Goal: Information Seeking & Learning: Learn about a topic

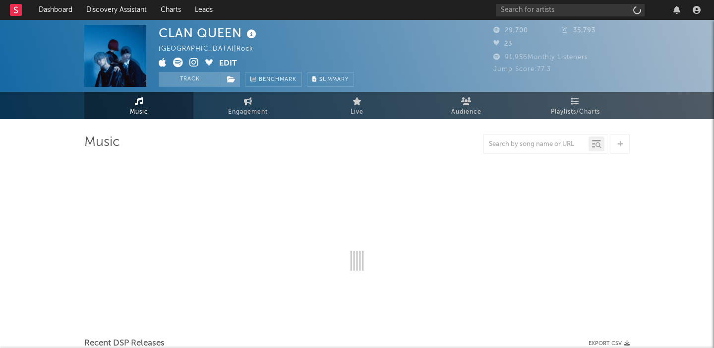
select select "6m"
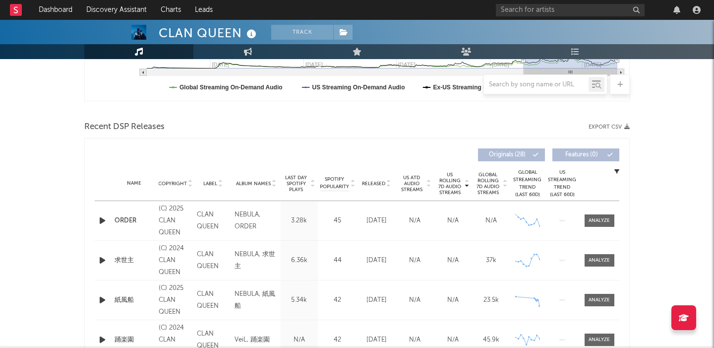
scroll to position [329, 0]
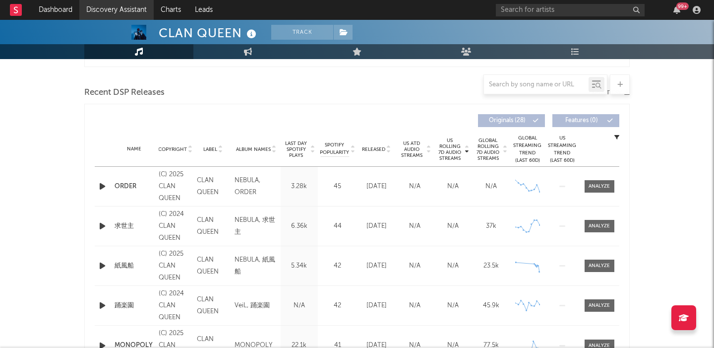
click at [119, 4] on link "Discovery Assistant" at bounding box center [116, 10] width 74 height 20
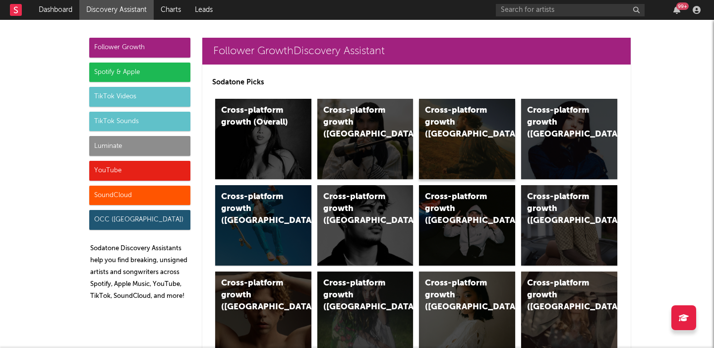
click at [474, 117] on div "Cross-platform growth ([GEOGRAPHIC_DATA])" at bounding box center [458, 123] width 67 height 36
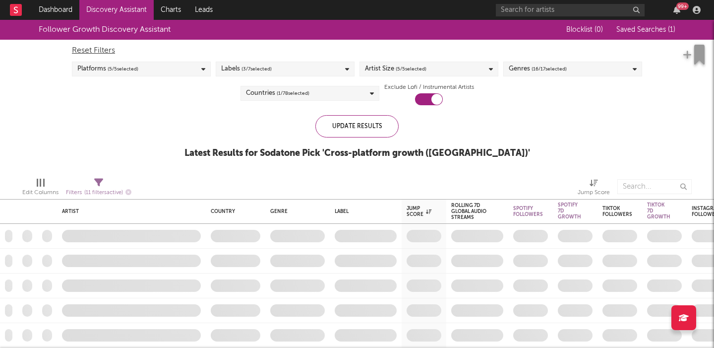
checkbox input "true"
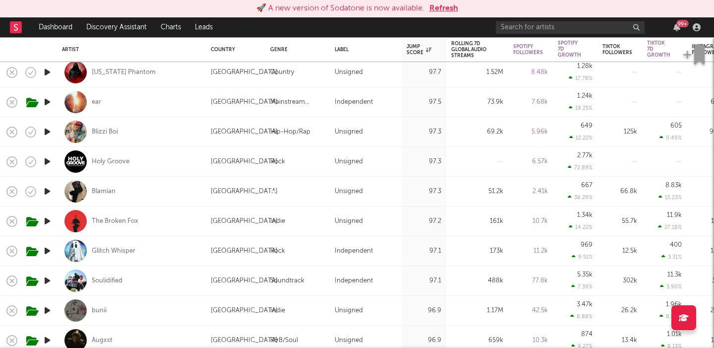
click at [145, 90] on div "ear" at bounding box center [131, 101] width 139 height 29
select select "1w"
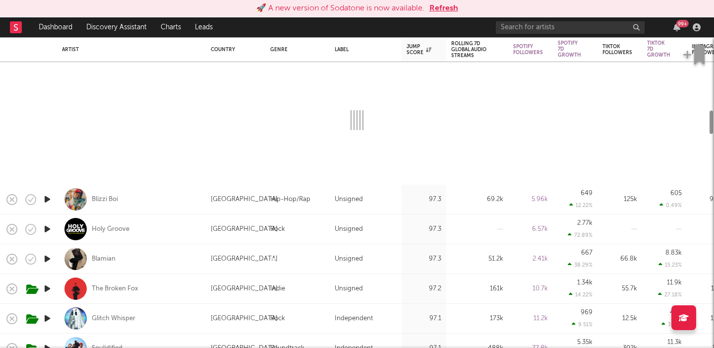
select select "1m"
select select "1w"
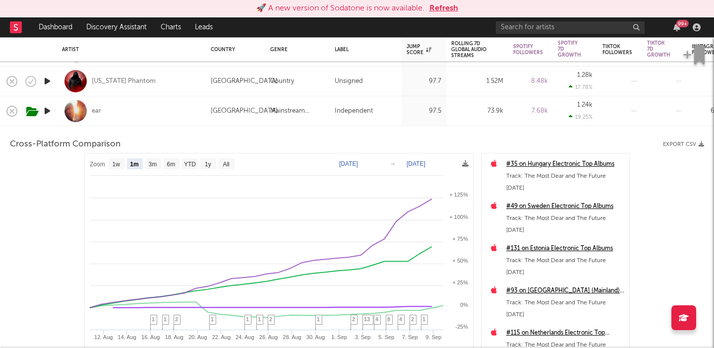
click at [142, 113] on div "ear" at bounding box center [131, 110] width 139 height 29
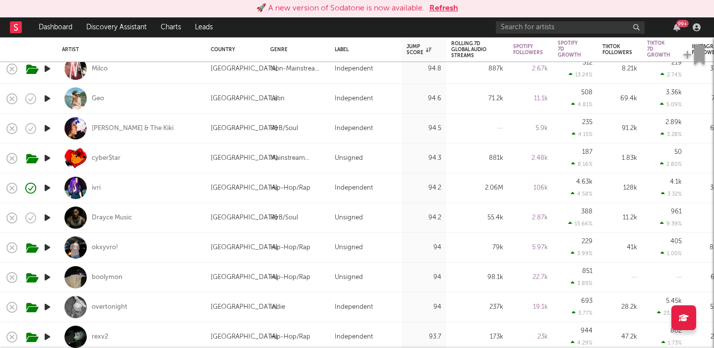
click at [165, 215] on div "Drayce Music" at bounding box center [131, 217] width 139 height 29
select select "1w"
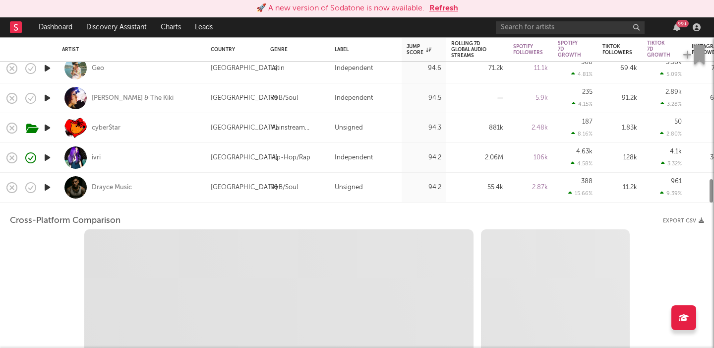
select select "1w"
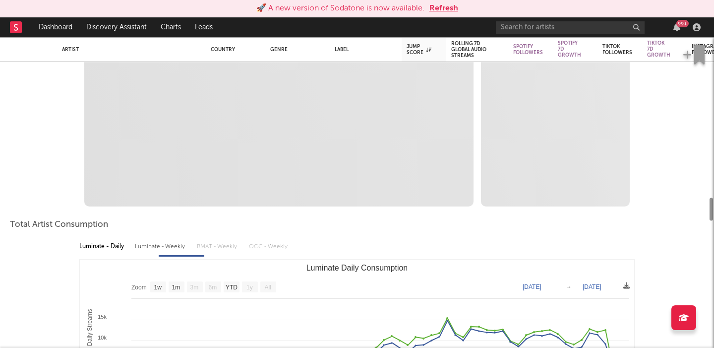
select select "1m"
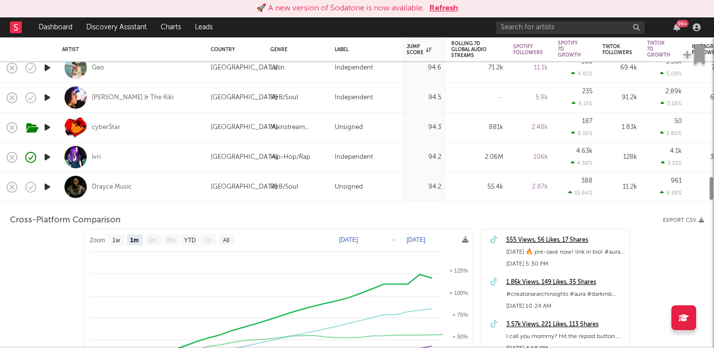
click at [161, 187] on div "Drayce Music" at bounding box center [131, 186] width 139 height 29
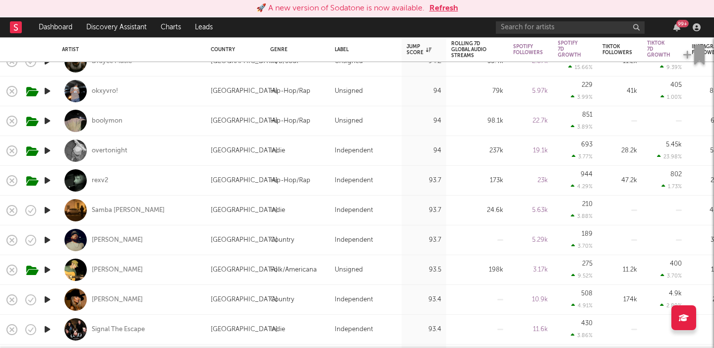
click at [168, 210] on div "Samba Jean-Baptiste" at bounding box center [131, 209] width 139 height 29
select select "1w"
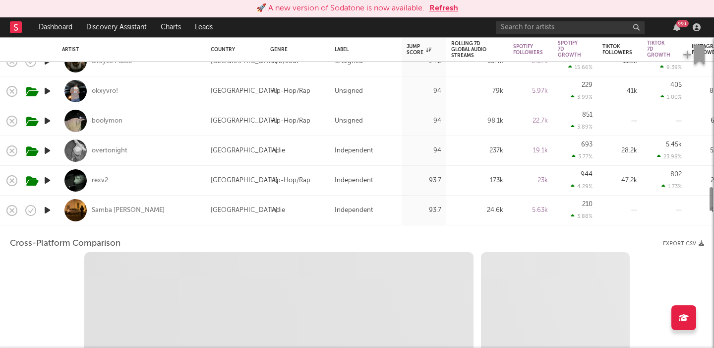
click at [168, 210] on div "Samba Jean-Baptiste" at bounding box center [131, 209] width 139 height 29
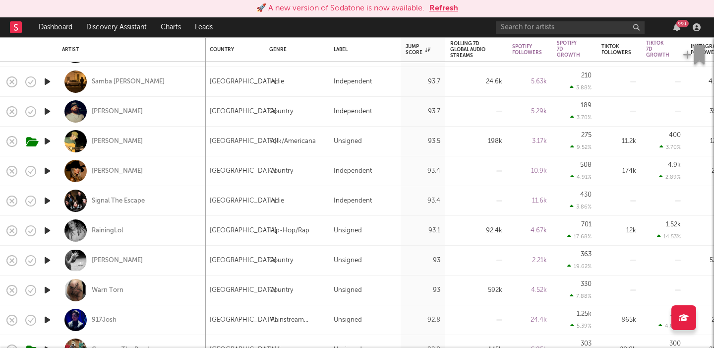
click at [155, 262] on div "Karla Davis" at bounding box center [131, 260] width 139 height 29
select select "1w"
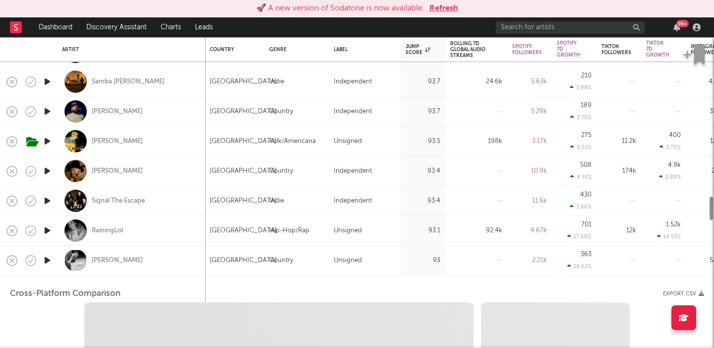
select select "1w"
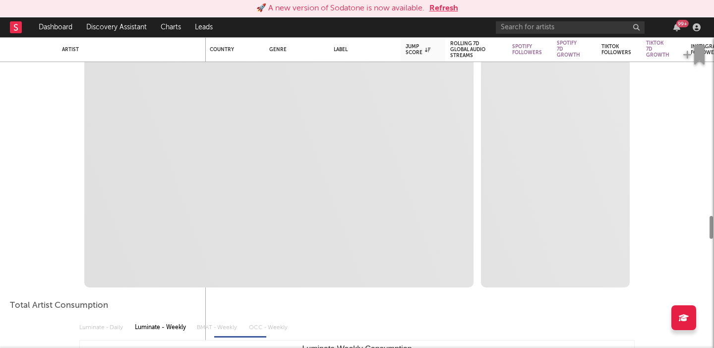
select select "1m"
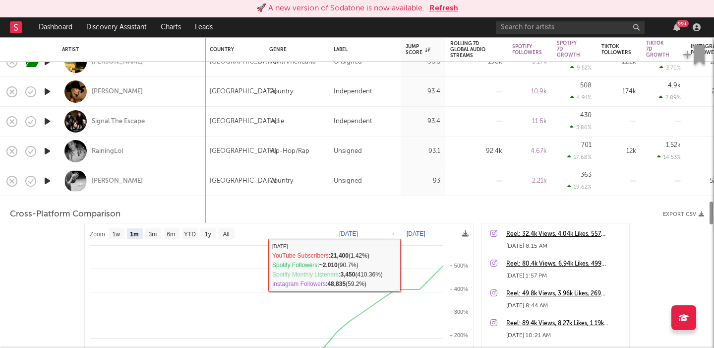
click at [165, 178] on div "Karla Davis" at bounding box center [131, 180] width 139 height 29
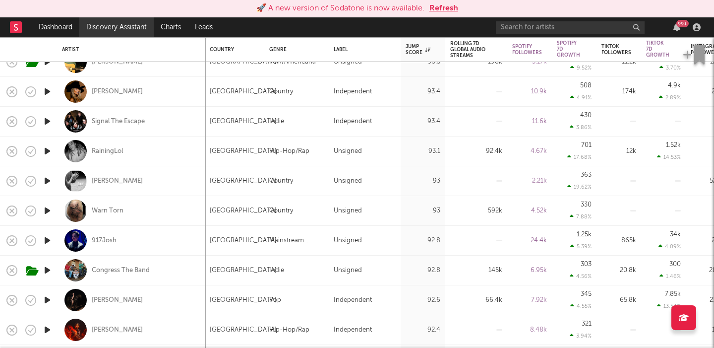
click at [108, 27] on link "Discovery Assistant" at bounding box center [116, 27] width 74 height 20
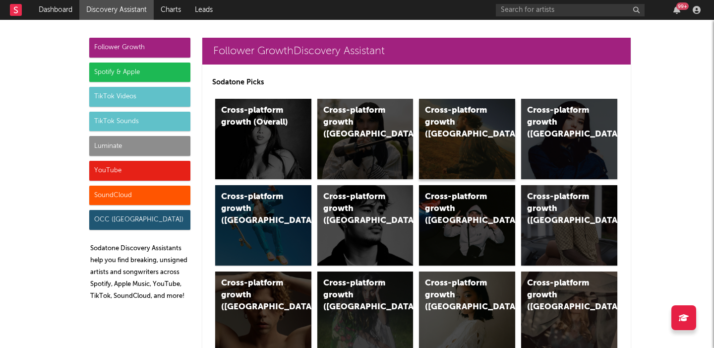
click at [419, 143] on div "Cross-platform growth (US)" at bounding box center [467, 139] width 96 height 80
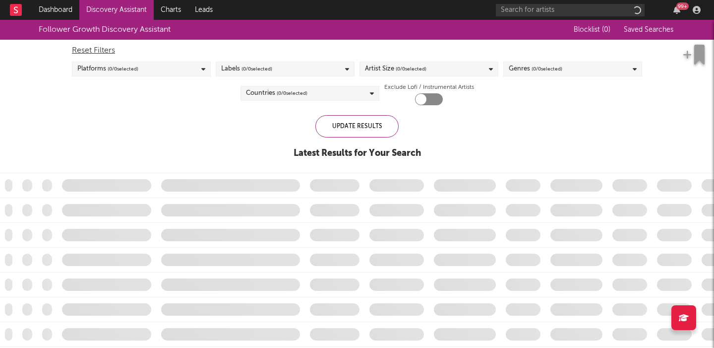
checkbox input "true"
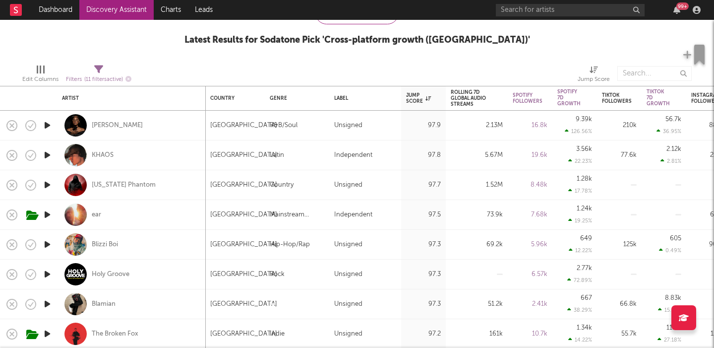
click at [163, 132] on div "Xania Monet" at bounding box center [131, 125] width 139 height 29
select select "1w"
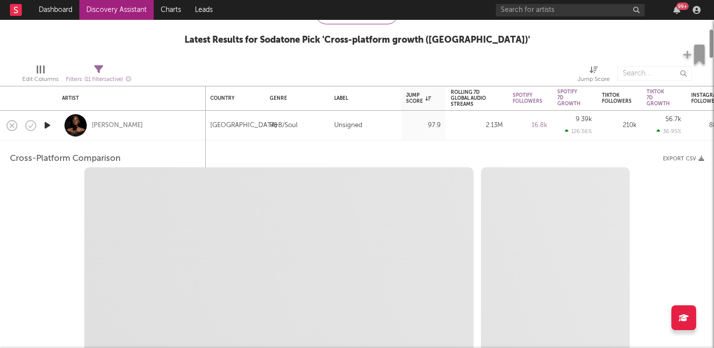
select select "1w"
select select "1m"
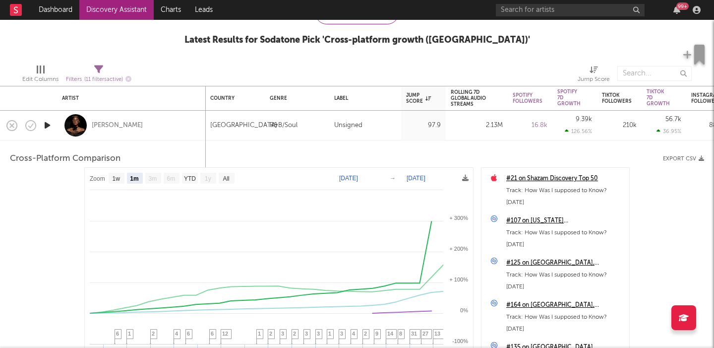
click at [43, 128] on icon "button" at bounding box center [47, 125] width 10 height 12
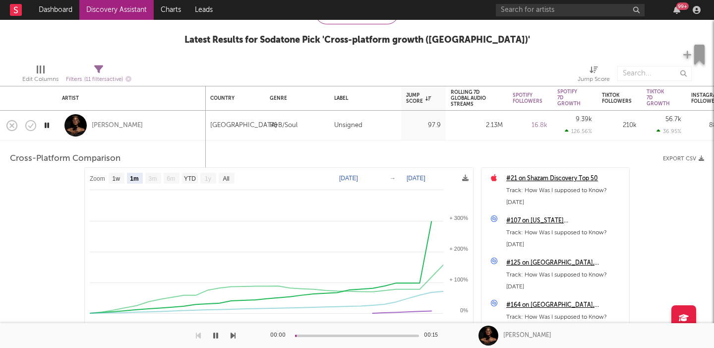
click at [195, 127] on div "Xania Monet" at bounding box center [131, 125] width 139 height 29
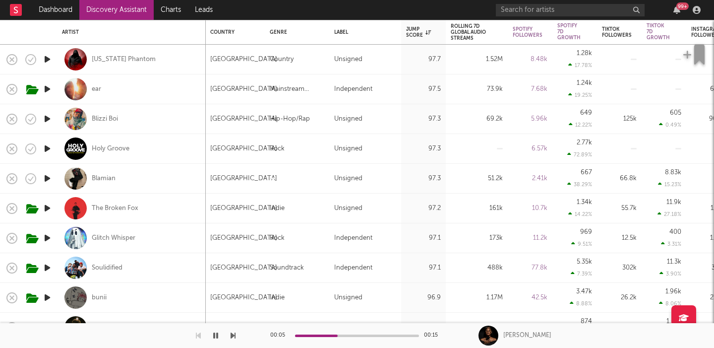
click at [48, 179] on icon "button" at bounding box center [47, 178] width 10 height 12
click at [143, 178] on div "Blamian" at bounding box center [131, 178] width 139 height 29
select select "1w"
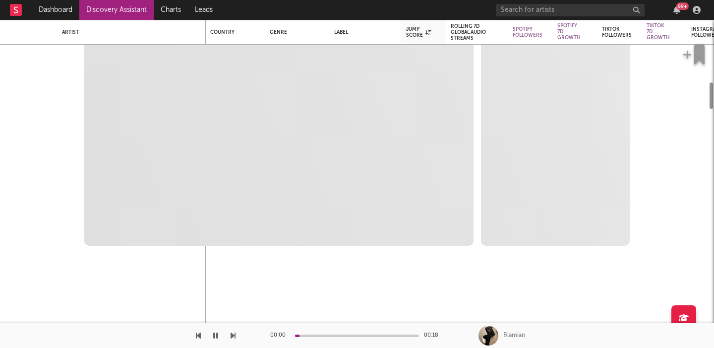
select select "1w"
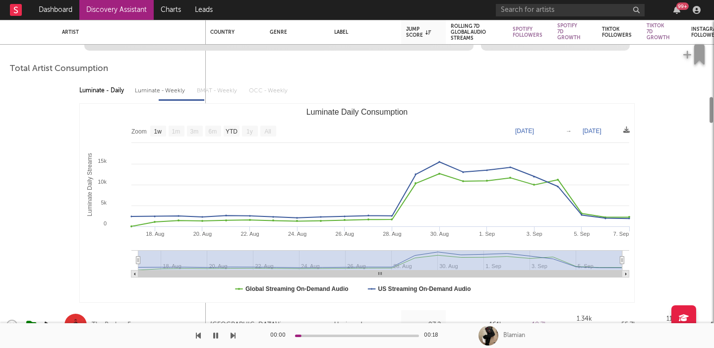
select select "1m"
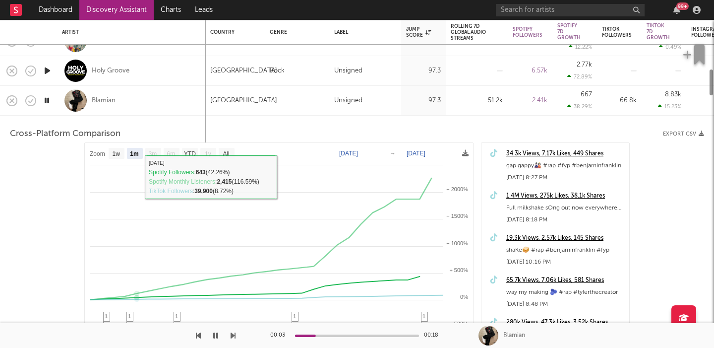
click at [145, 98] on div "Blamian" at bounding box center [131, 100] width 139 height 29
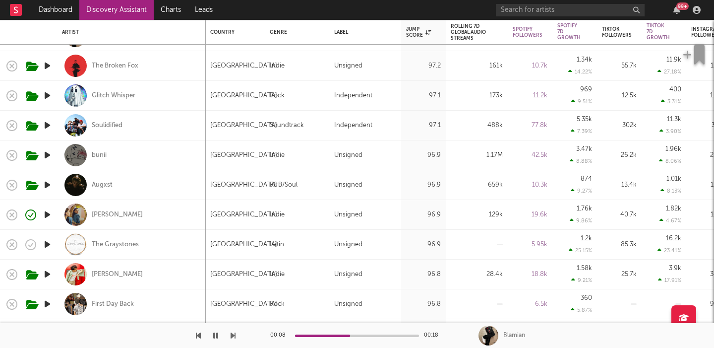
click at [48, 213] on icon "button" at bounding box center [47, 214] width 10 height 12
click at [188, 214] on div "Emma Andersen" at bounding box center [131, 214] width 139 height 29
select select "1w"
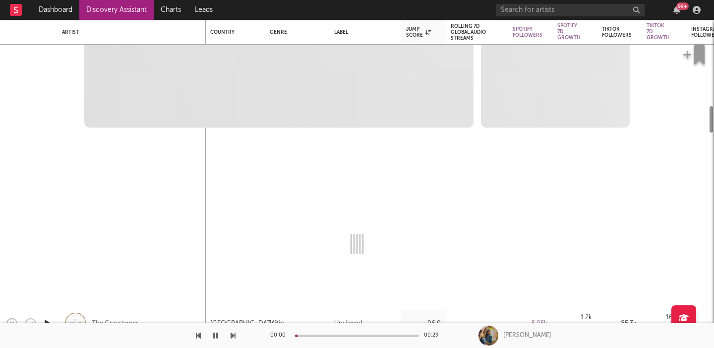
select select "6m"
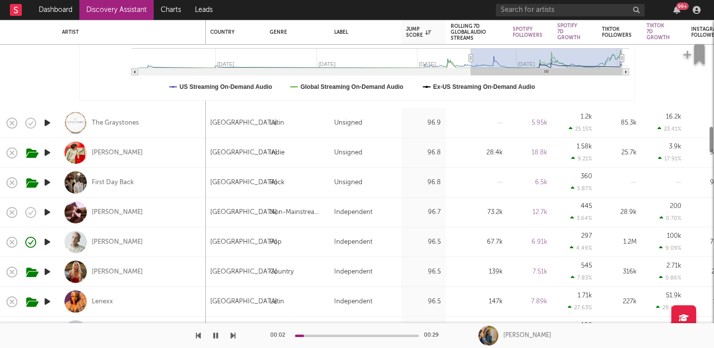
select select "1m"
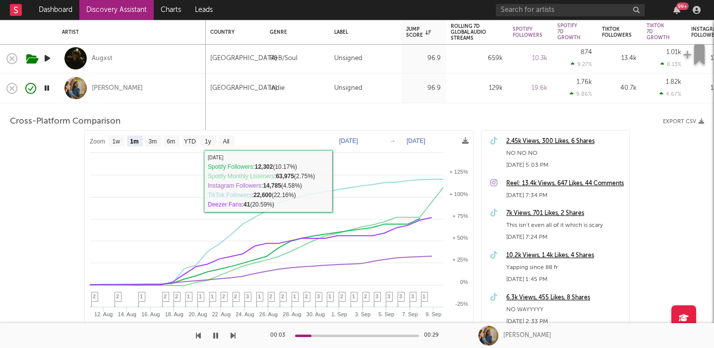
click at [191, 89] on div "Emma Andersen" at bounding box center [131, 87] width 139 height 29
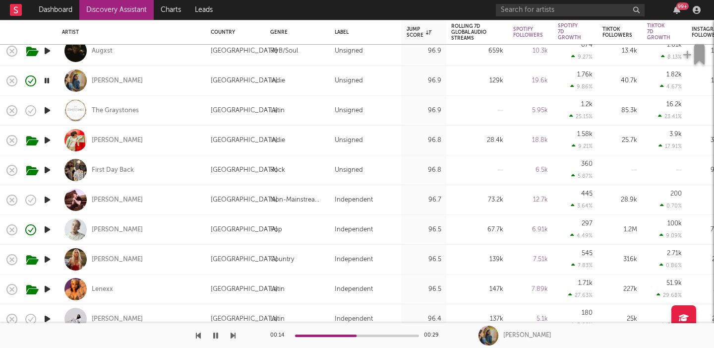
click at [47, 228] on icon "button" at bounding box center [47, 229] width 10 height 12
click at [182, 231] on div "Summer Jones" at bounding box center [131, 229] width 139 height 29
select select "1w"
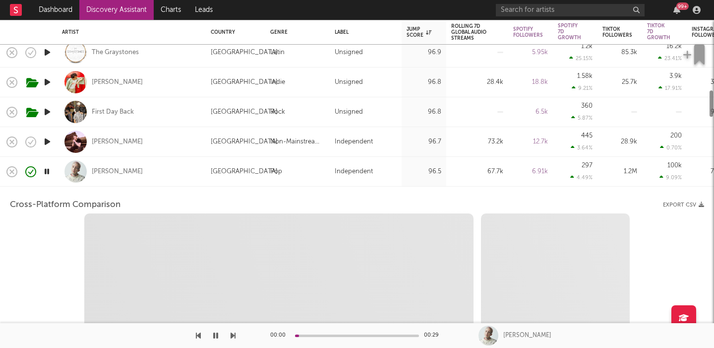
select select "6m"
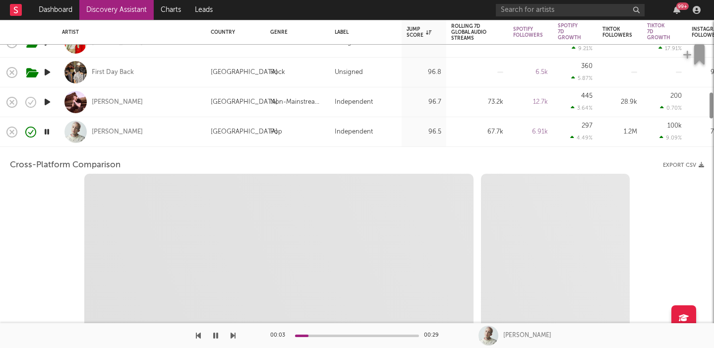
click at [173, 131] on div "Summer Jones" at bounding box center [131, 131] width 139 height 29
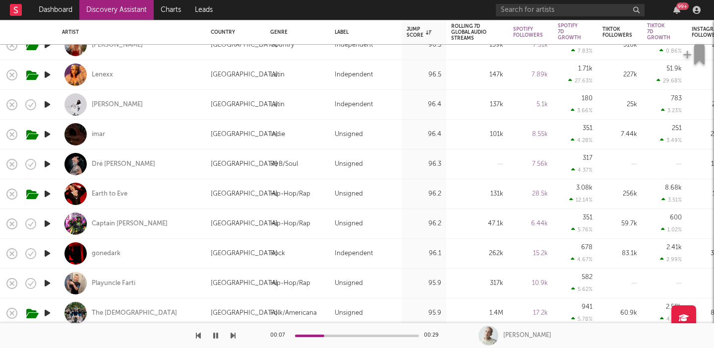
click at [48, 191] on icon "button" at bounding box center [47, 194] width 10 height 12
click at [166, 201] on div "Earth to Eve" at bounding box center [131, 193] width 139 height 29
select select "1w"
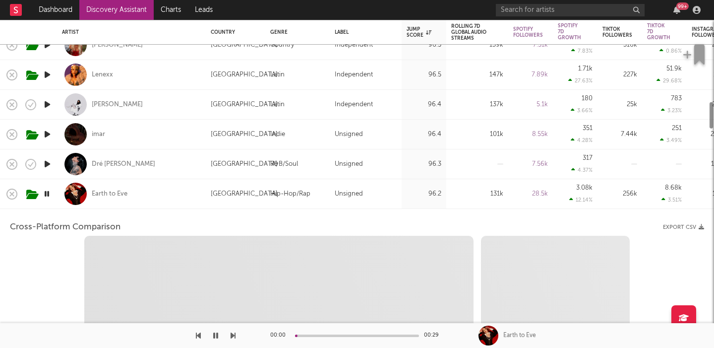
select select "6m"
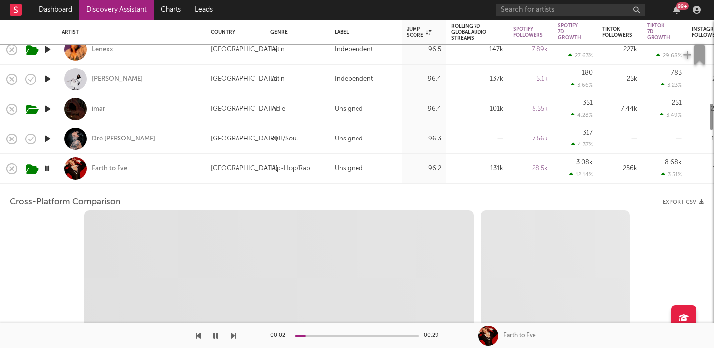
select select "1m"
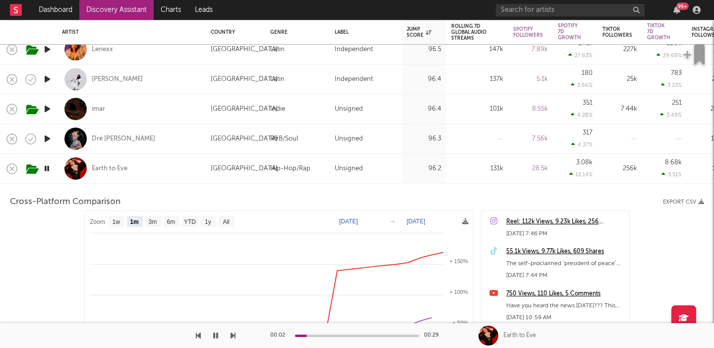
click at [163, 173] on div "Earth to Eve" at bounding box center [131, 168] width 139 height 29
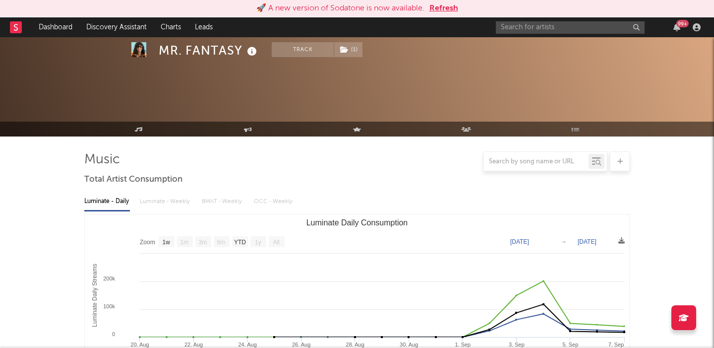
select select "1w"
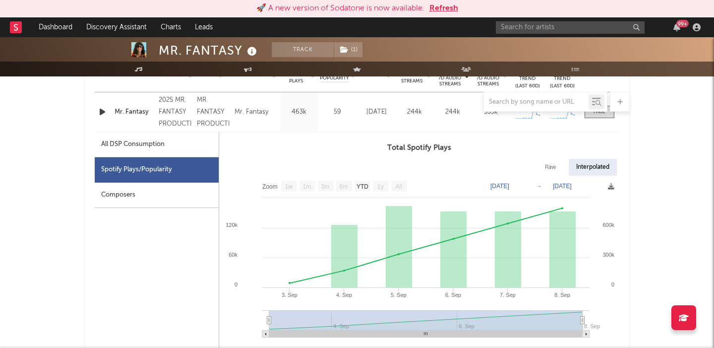
click at [542, 169] on div "Raw" at bounding box center [551, 167] width 26 height 17
select select "1w"
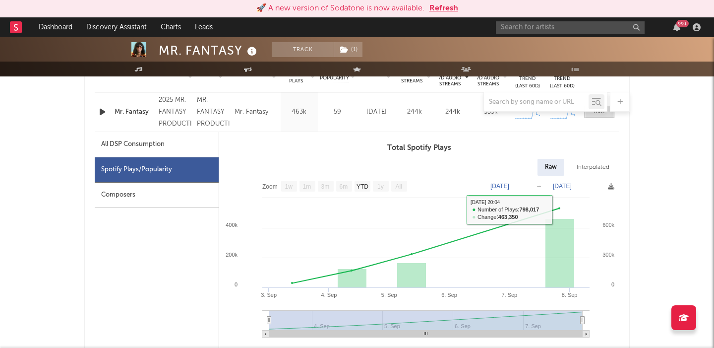
click at [594, 180] on rect at bounding box center [419, 260] width 400 height 169
click at [593, 161] on div "Interpolated" at bounding box center [594, 167] width 48 height 17
select select "1w"
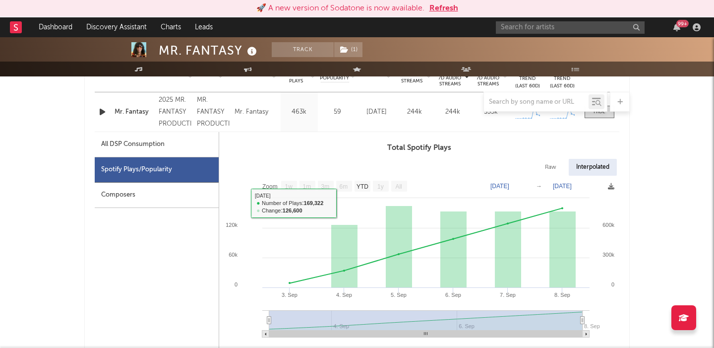
click at [174, 151] on div "All DSP Consumption" at bounding box center [157, 144] width 124 height 25
select select "1w"
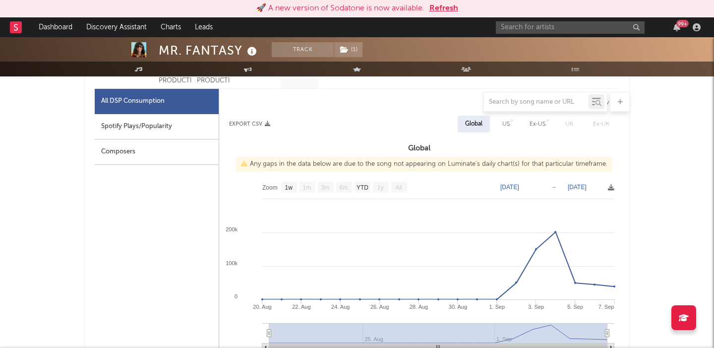
scroll to position [0, 0]
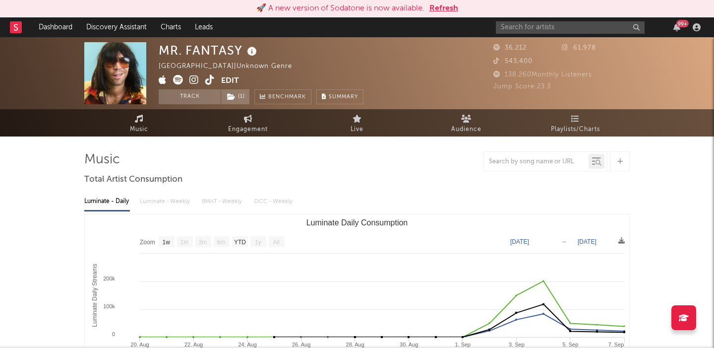
click at [206, 82] on icon at bounding box center [209, 80] width 9 height 10
click at [231, 81] on button "Edit" at bounding box center [230, 81] width 18 height 12
click at [42, 245] on div "× Update Accounts Add, remove, or edit links to accounts, then click 'Update' a…" at bounding box center [357, 174] width 714 height 348
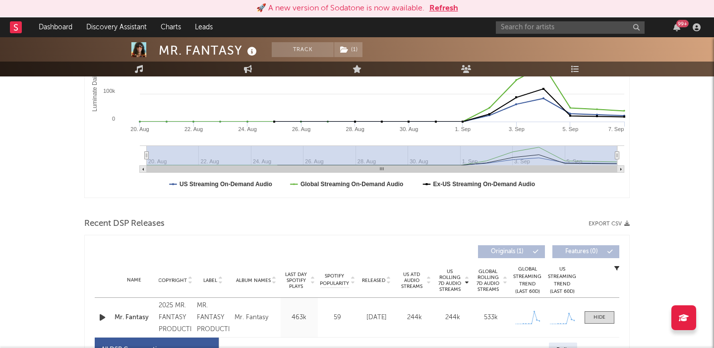
scroll to position [339, 0]
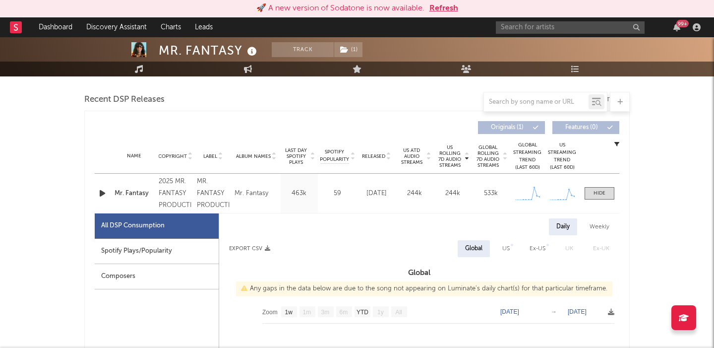
click at [131, 254] on div "Spotify Plays/Popularity" at bounding box center [157, 251] width 124 height 25
select select "1w"
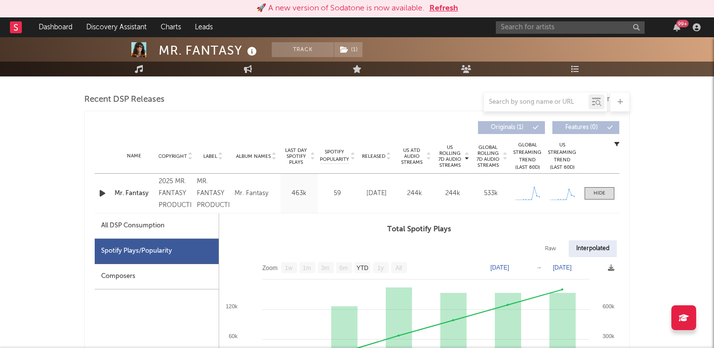
click at [127, 225] on div "All DSP Consumption" at bounding box center [133, 226] width 64 height 12
select select "1w"
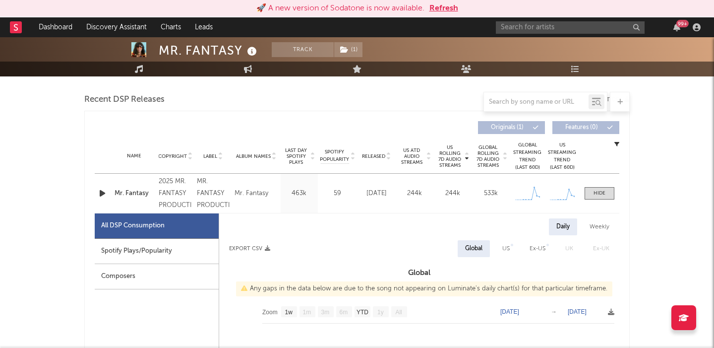
scroll to position [0, 0]
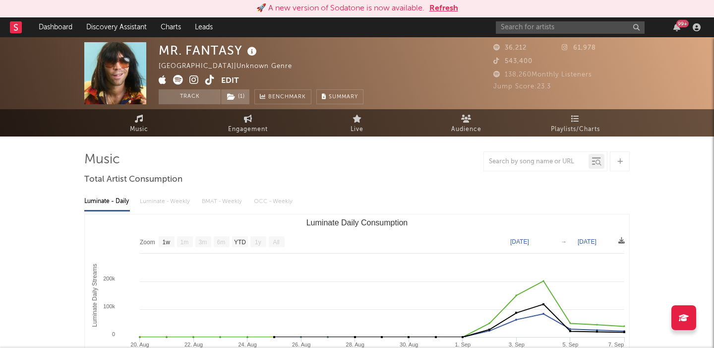
click at [445, 7] on button "Refresh" at bounding box center [444, 8] width 29 height 12
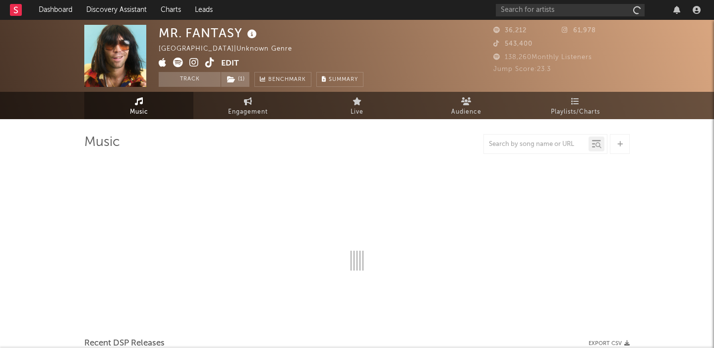
select select "1w"
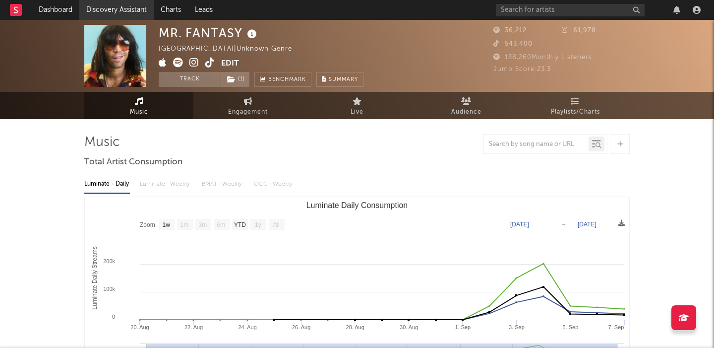
click at [111, 7] on link "Discovery Assistant" at bounding box center [116, 10] width 74 height 20
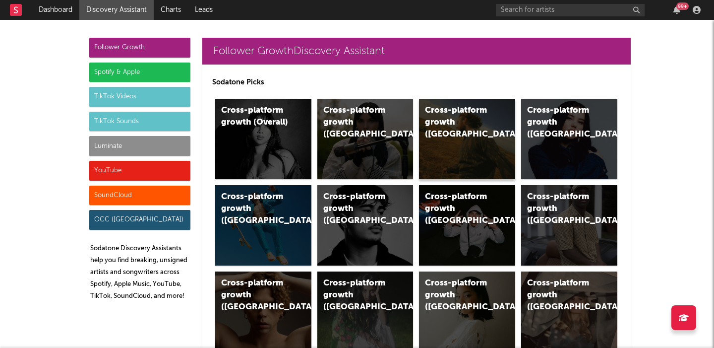
click at [454, 149] on div "Cross-platform growth (US)" at bounding box center [467, 139] width 96 height 80
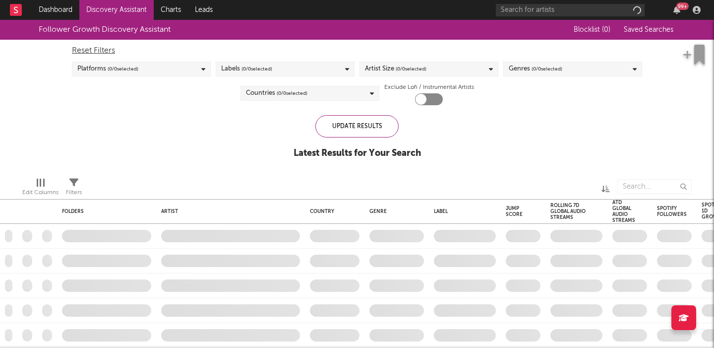
checkbox input "true"
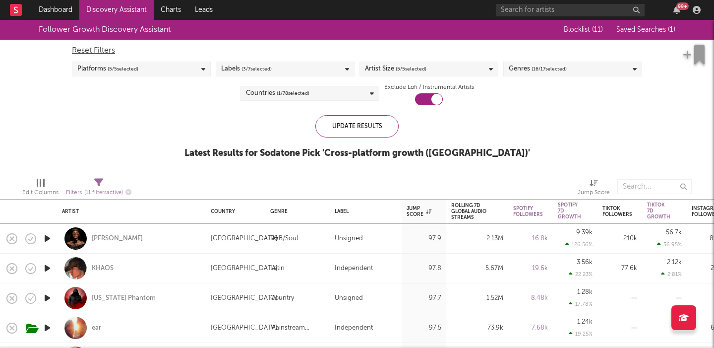
click at [105, 17] on link "Discovery Assistant" at bounding box center [116, 10] width 74 height 20
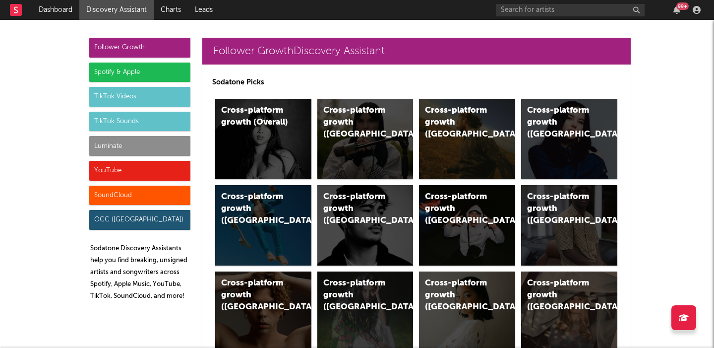
click at [106, 147] on div "Luminate" at bounding box center [139, 146] width 101 height 20
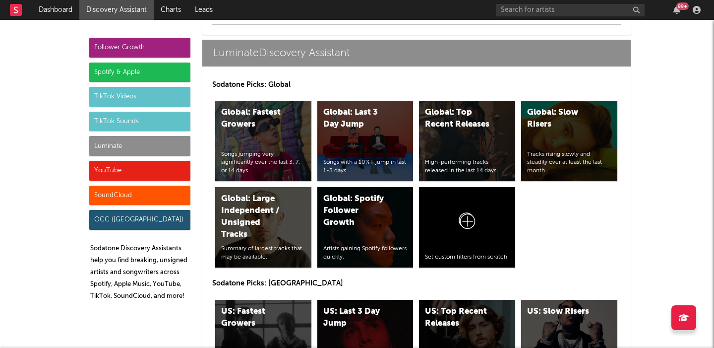
scroll to position [4720, 0]
